Goal: Information Seeking & Learning: Learn about a topic

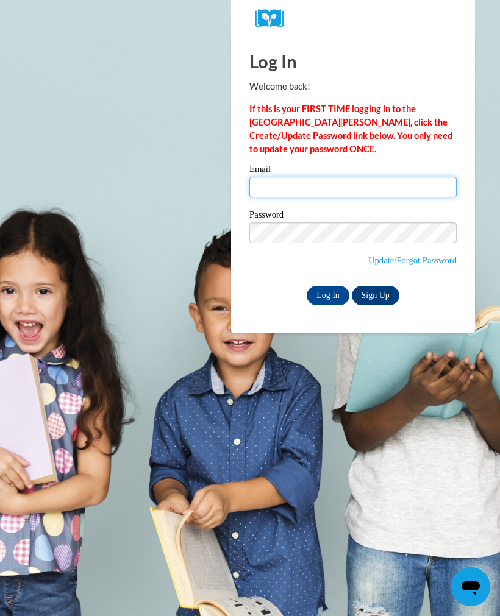
click at [405, 194] on input "Email" at bounding box center [352, 187] width 207 height 21
type input "mahsachalabi7176@gmail.com"
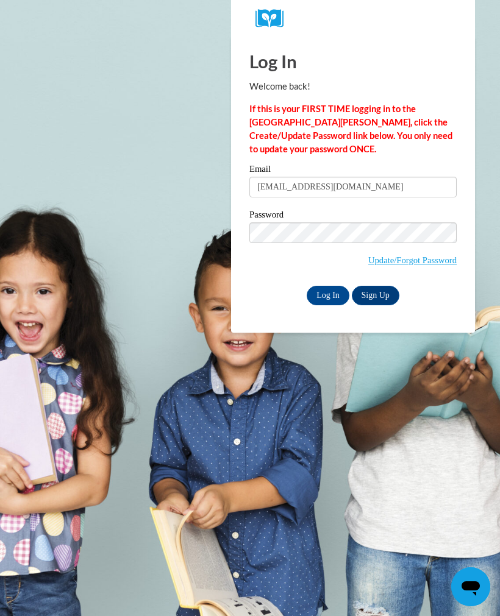
click at [337, 286] on input "Log In" at bounding box center [328, 296] width 43 height 20
click at [335, 286] on input "Log In" at bounding box center [328, 296] width 43 height 20
click at [328, 297] on input "Log In" at bounding box center [328, 296] width 43 height 20
click at [351, 216] on label "Password" at bounding box center [352, 216] width 207 height 12
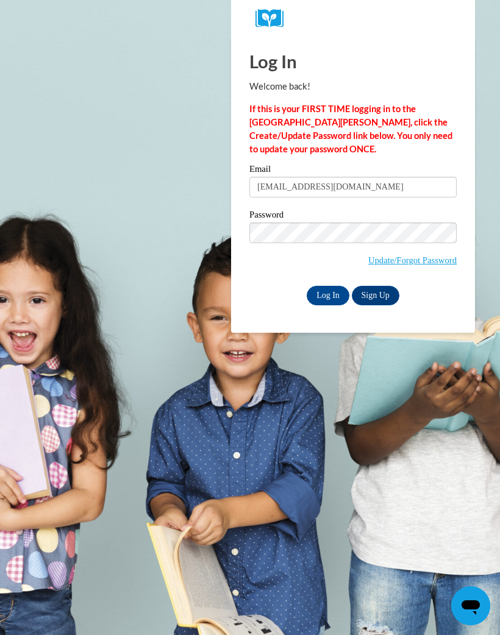
click at [327, 298] on input "Log In" at bounding box center [328, 296] width 43 height 20
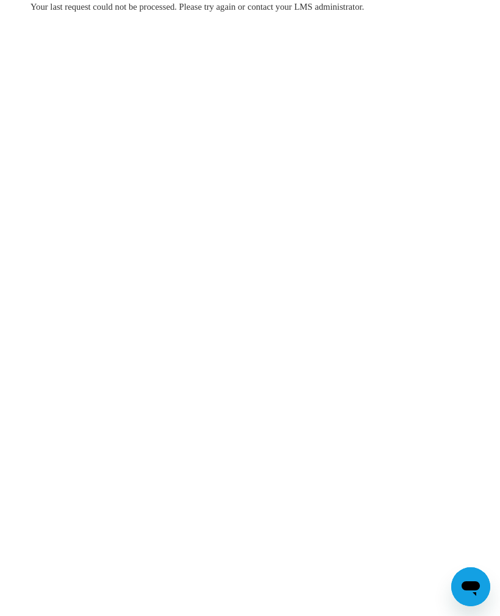
click at [409, 127] on body "Your last request could not be processed. Please try again or contact your LMS …" at bounding box center [250, 308] width 500 height 616
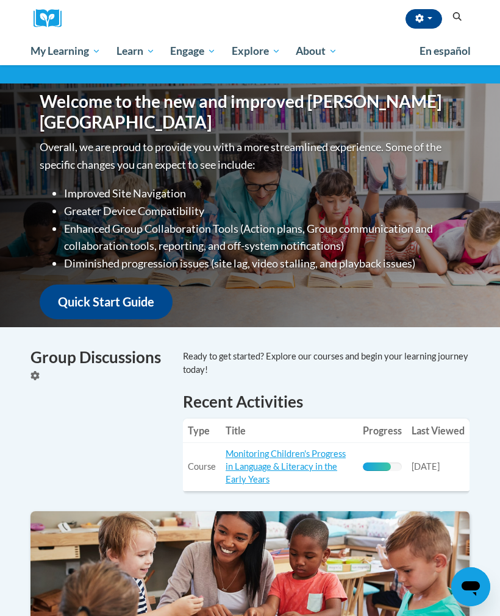
scroll to position [96, 0]
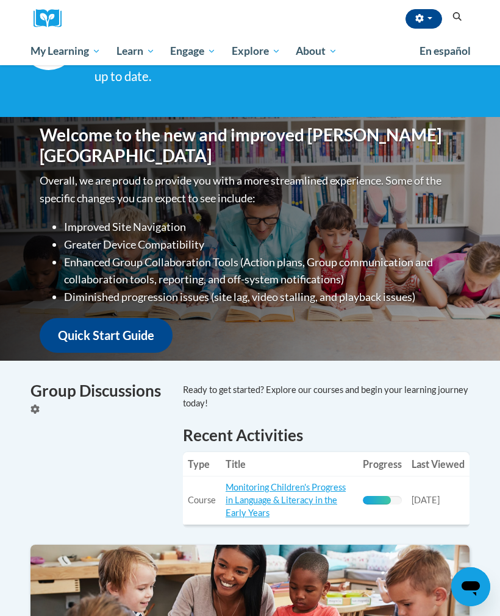
click at [0, 0] on span "Early Care and Learning" at bounding box center [0, 0] width 0 height 0
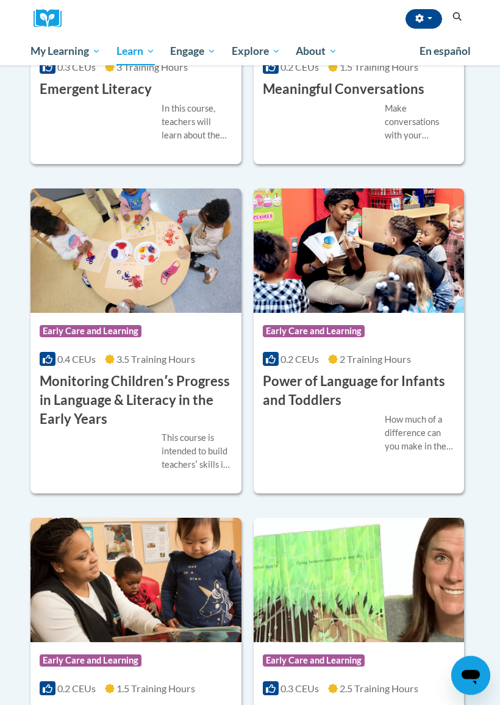
scroll to position [1538, 0]
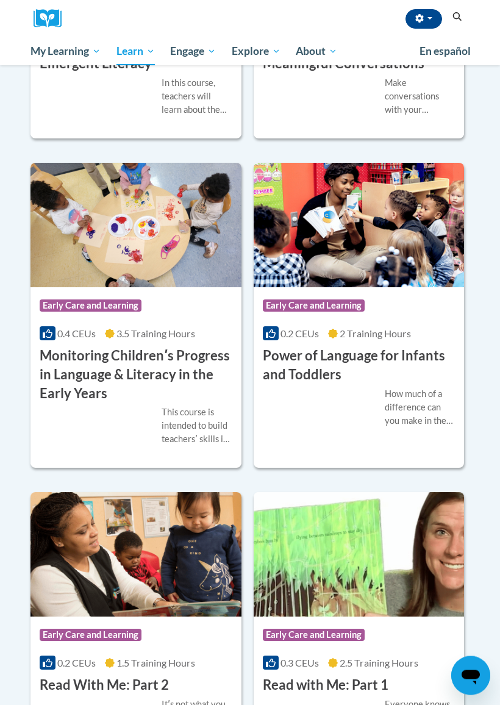
click at [68, 403] on h3 "Monitoring Childrenʹs Progress in Language & Literacy in the Early Years" at bounding box center [136, 375] width 193 height 56
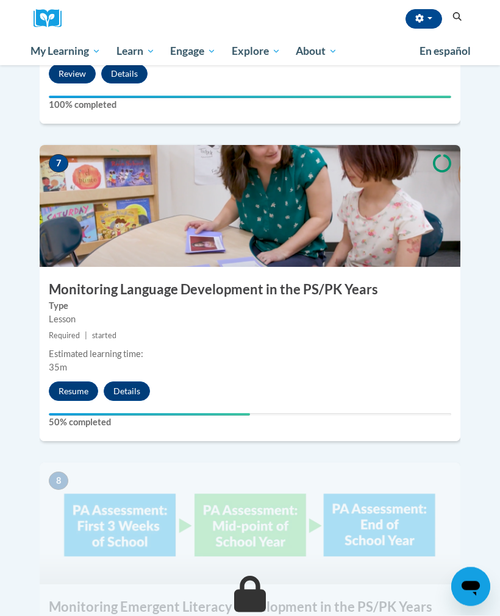
click at [62, 382] on button "Resume" at bounding box center [73, 392] width 49 height 20
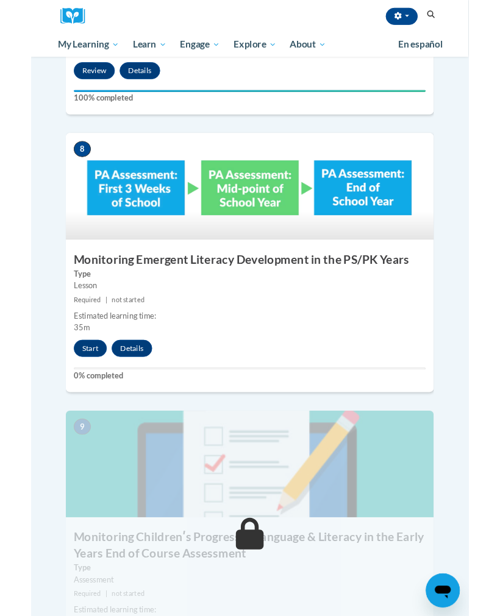
scroll to position [2520, 0]
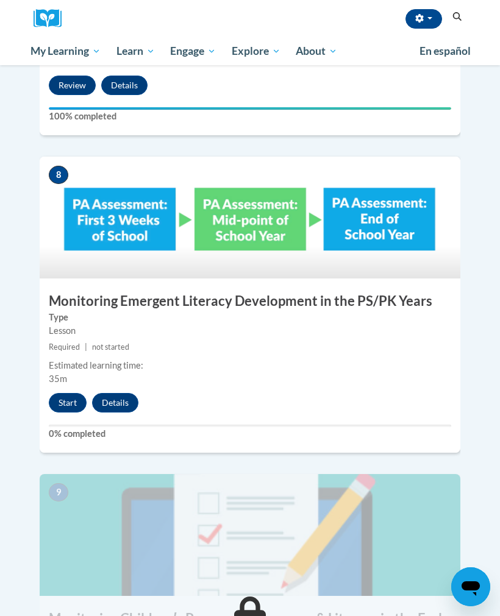
click at [54, 393] on button "Start" at bounding box center [68, 403] width 38 height 20
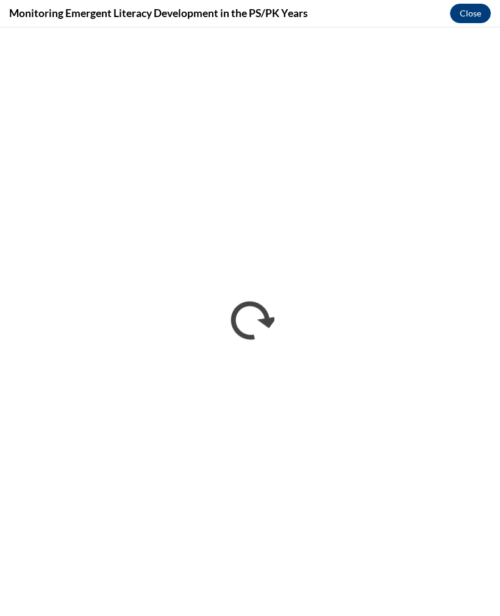
scroll to position [0, 0]
